Goal: Use online tool/utility: Utilize a website feature to perform a specific function

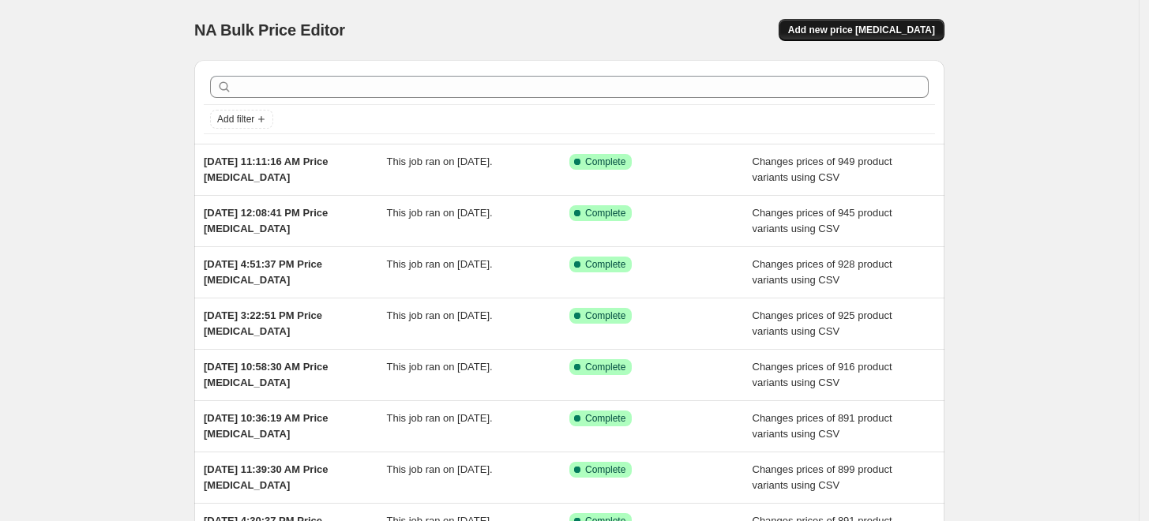
click at [885, 30] on span "Add new price [MEDICAL_DATA]" at bounding box center [861, 30] width 147 height 13
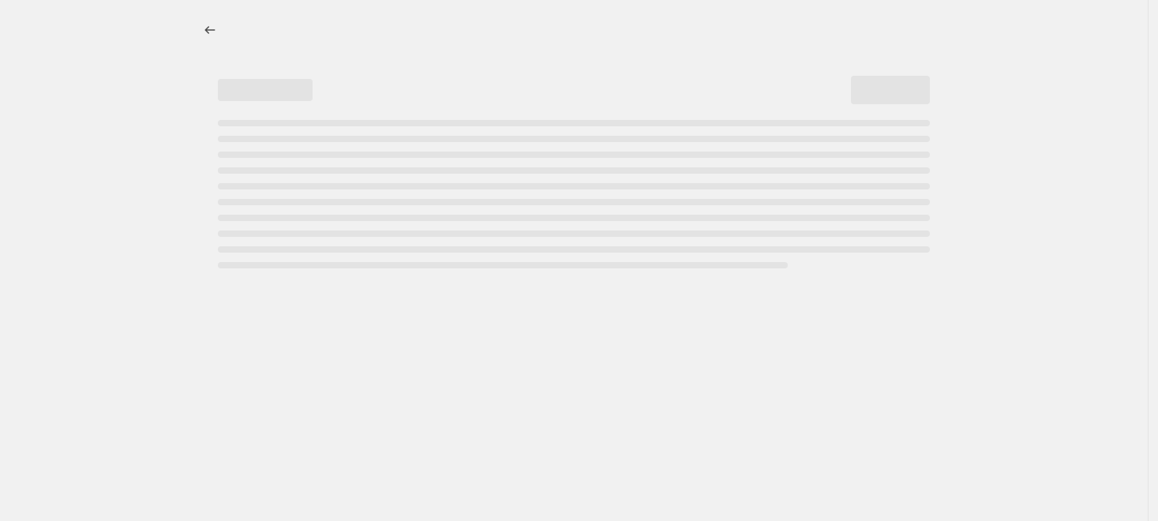
select select "percentage"
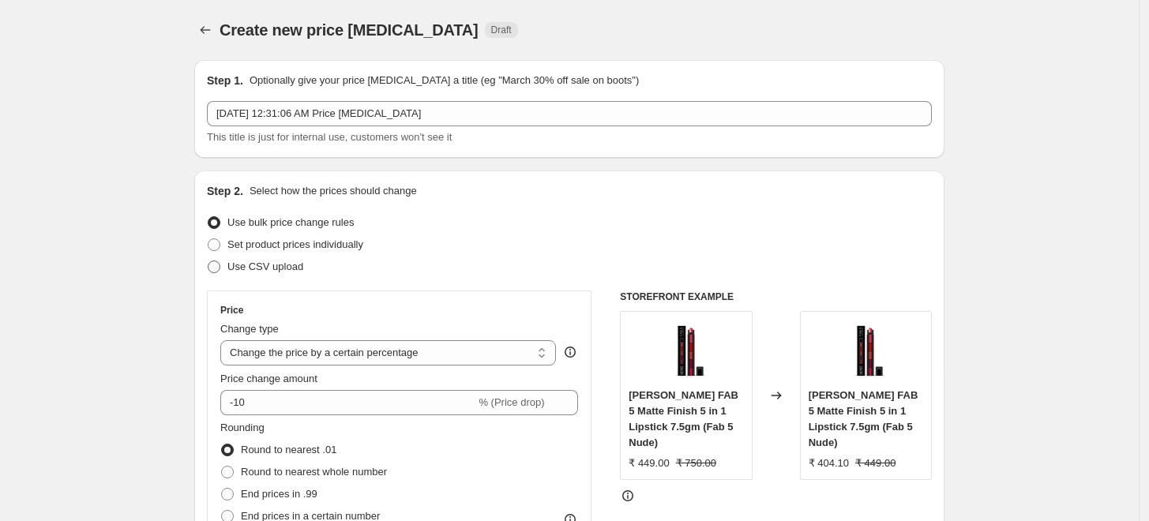
click at [241, 267] on span "Use CSV upload" at bounding box center [265, 267] width 76 height 12
click at [208, 261] on input "Use CSV upload" at bounding box center [208, 261] width 1 height 1
radio input "true"
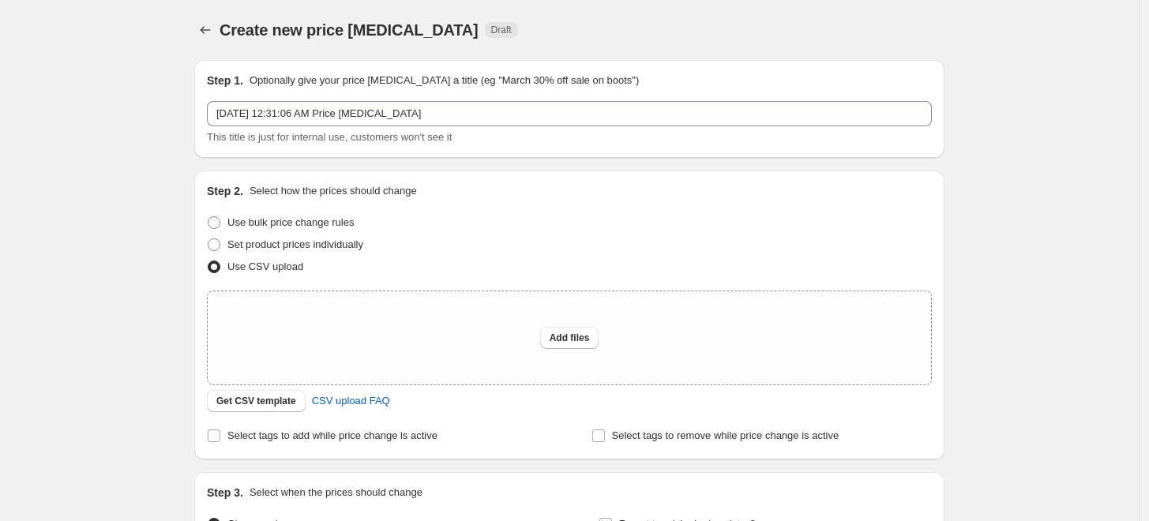
scroll to position [183, 0]
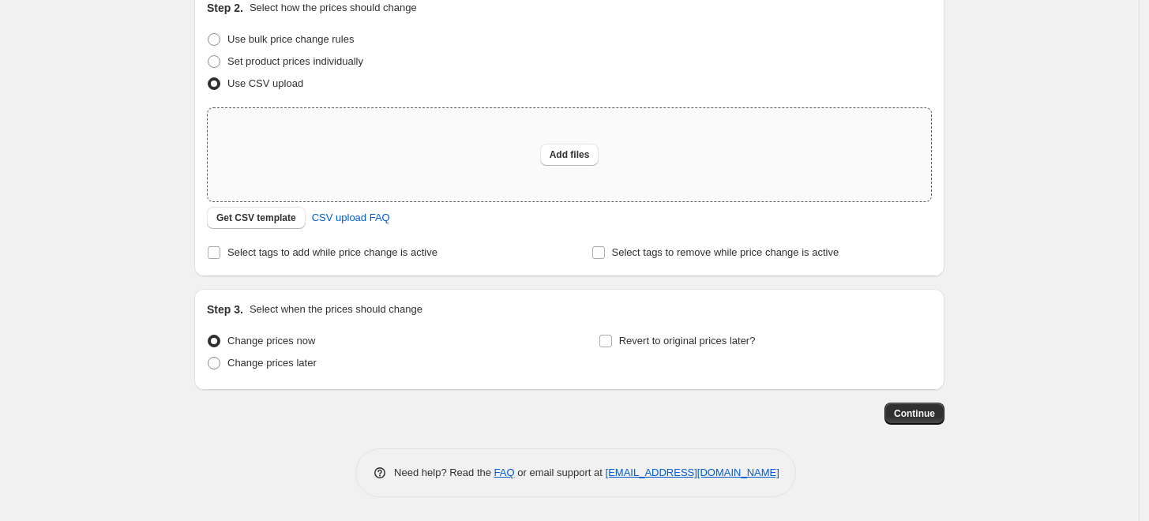
click at [365, 145] on div "Add files" at bounding box center [569, 154] width 723 height 93
type input "C:\fakepath\Book1.csv"
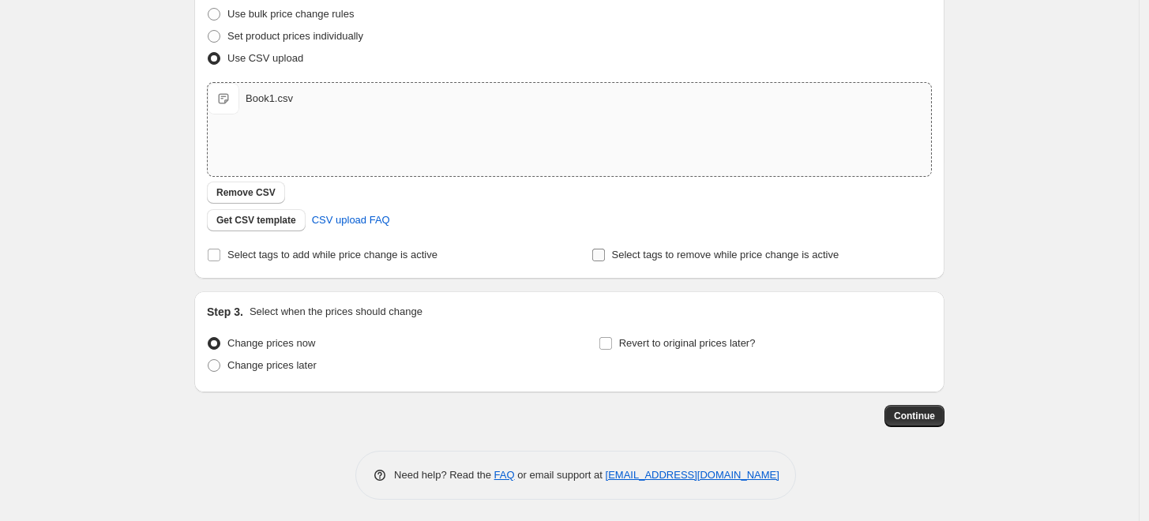
scroll to position [209, 0]
click at [927, 417] on span "Continue" at bounding box center [914, 415] width 41 height 13
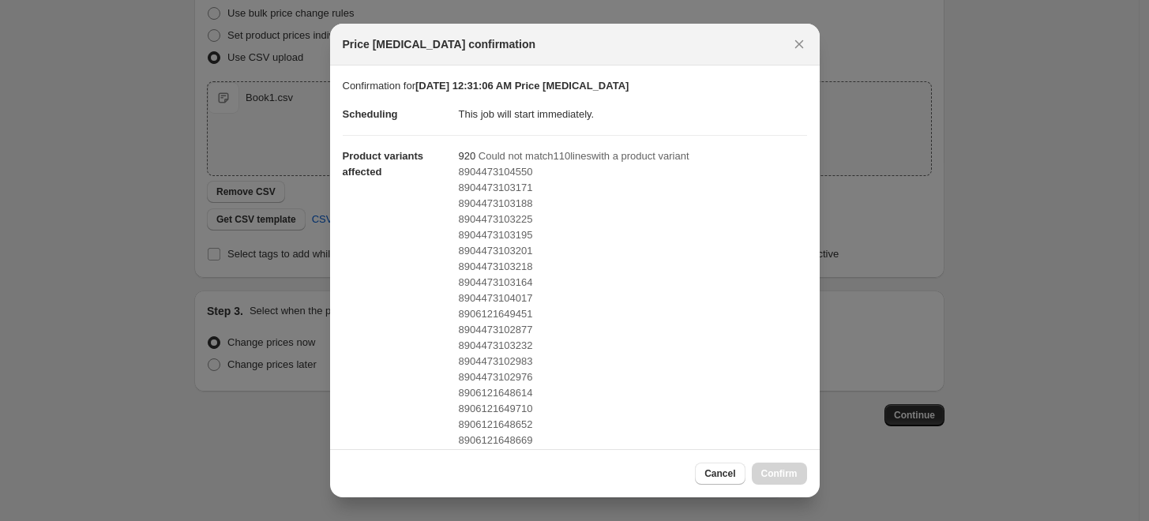
scroll to position [355, 0]
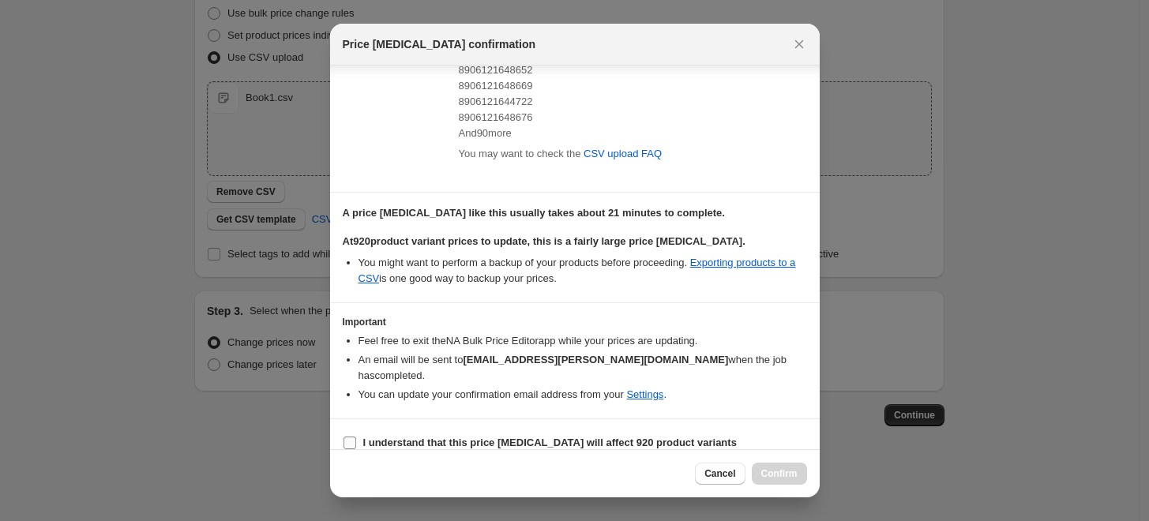
click at [392, 437] on b "I understand that this price change job will affect 920 product variants" at bounding box center [550, 443] width 374 height 12
click at [356, 437] on input "I understand that this price change job will affect 920 product variants" at bounding box center [349, 443] width 13 height 13
checkbox input "true"
click at [781, 470] on span "Confirm" at bounding box center [779, 473] width 36 height 13
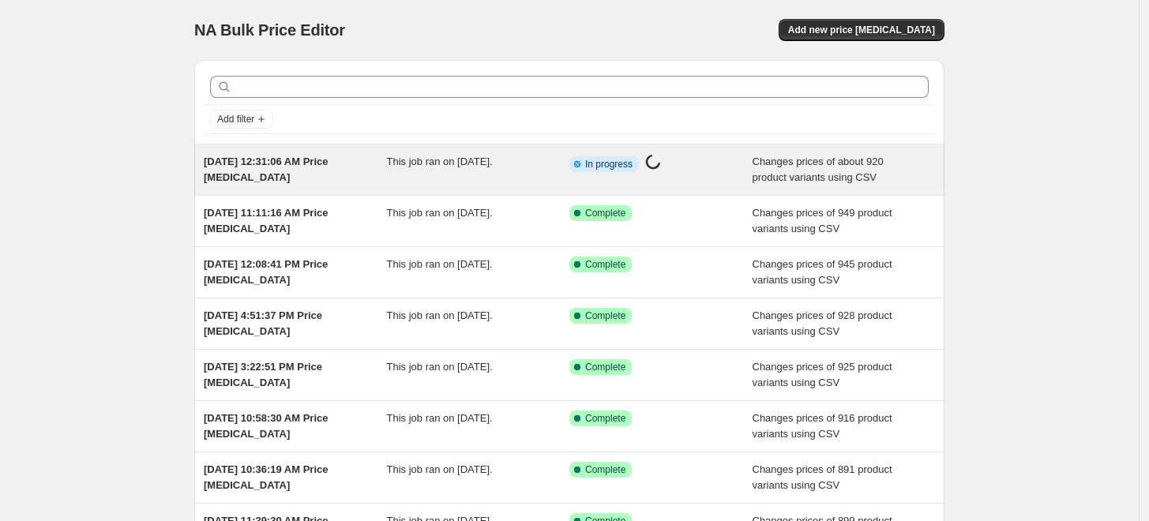
click at [330, 172] on div "[DATE] 12:31:06 AM Price [MEDICAL_DATA]" at bounding box center [295, 170] width 183 height 32
